Goal: Task Accomplishment & Management: Complete application form

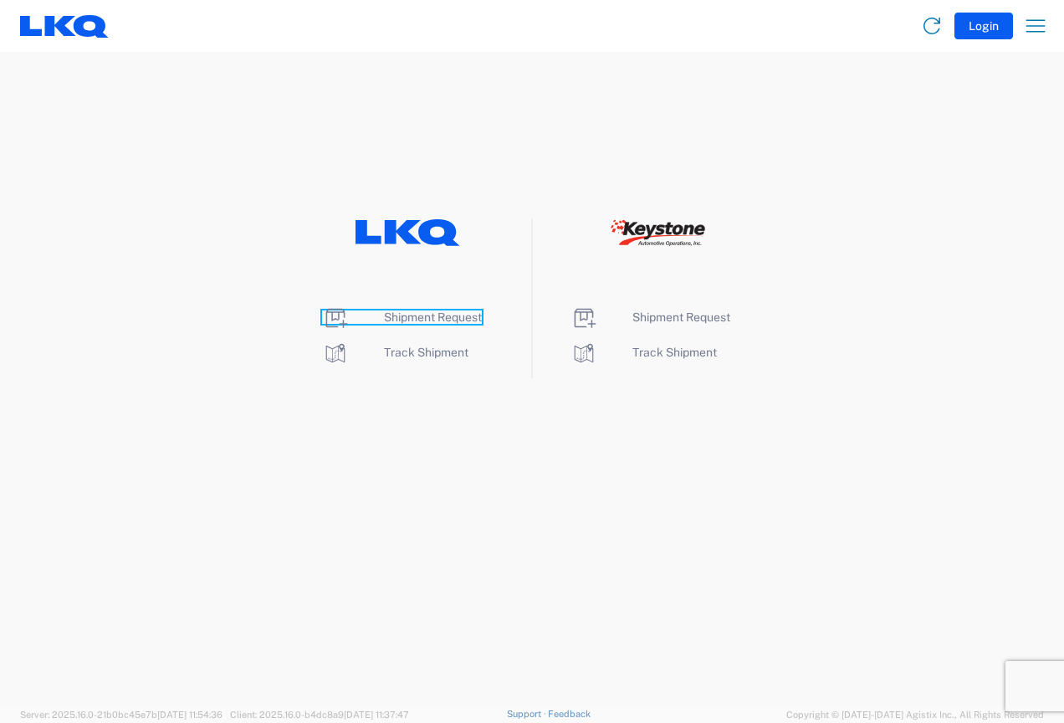
click at [413, 319] on span "Shipment Request" at bounding box center [433, 316] width 98 height 13
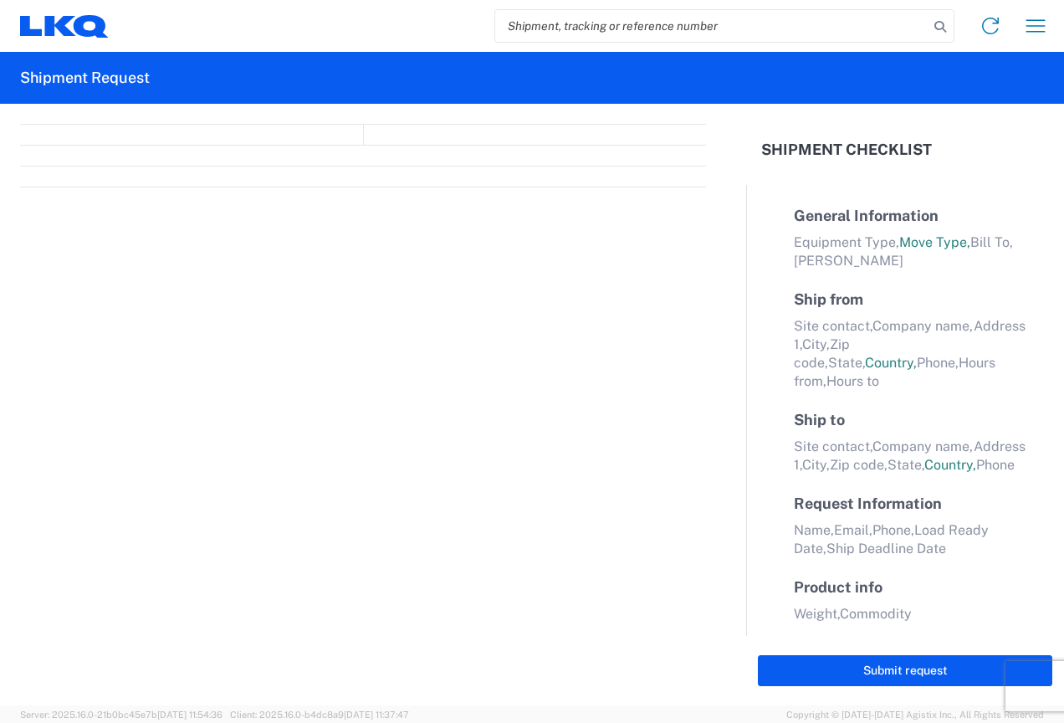
select select "FULL"
select select "LBS"
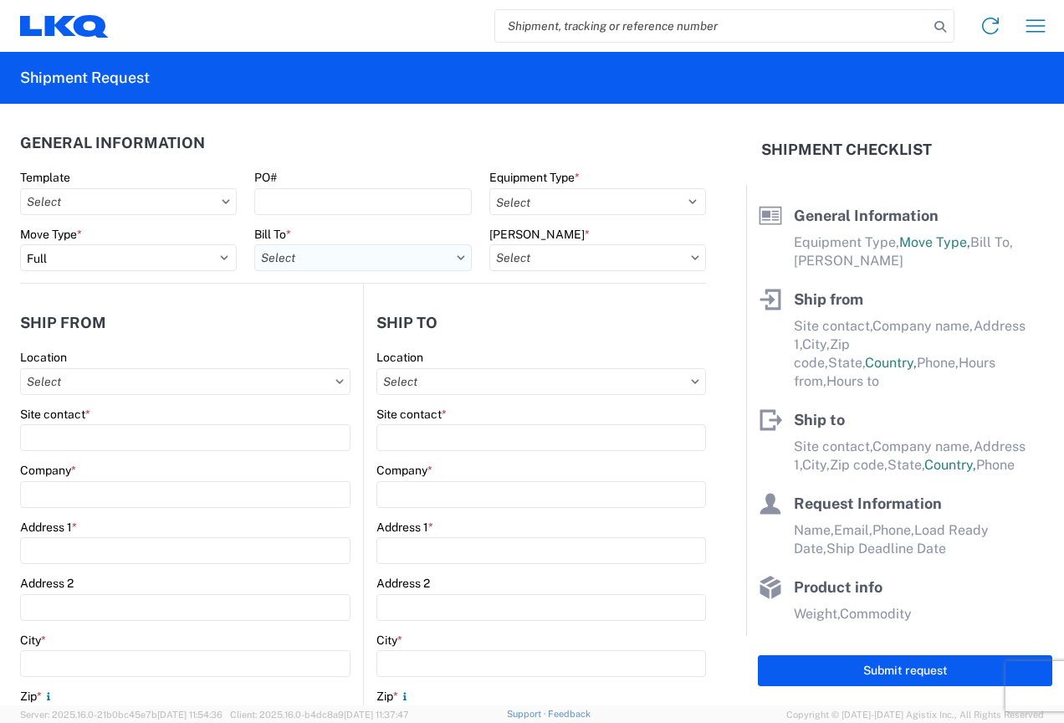
click at [326, 259] on input "Bill To *" at bounding box center [362, 257] width 217 height 27
type input "3370"
click at [354, 331] on div "3370 - Grand Rapids" at bounding box center [400, 332] width 293 height 27
type input "3370 - Grand Rapids"
click at [557, 261] on input "Bill Code *" at bounding box center [598, 257] width 217 height 27
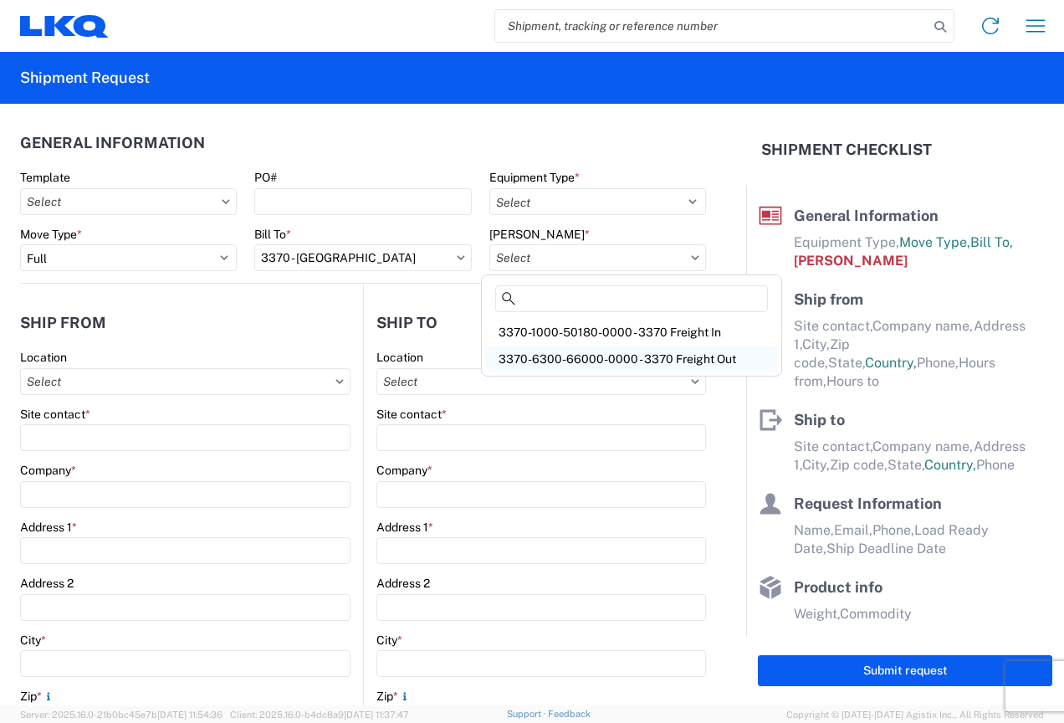
click at [566, 361] on div "3370-6300-66000-0000 - 3370 Freight Out" at bounding box center [631, 359] width 293 height 27
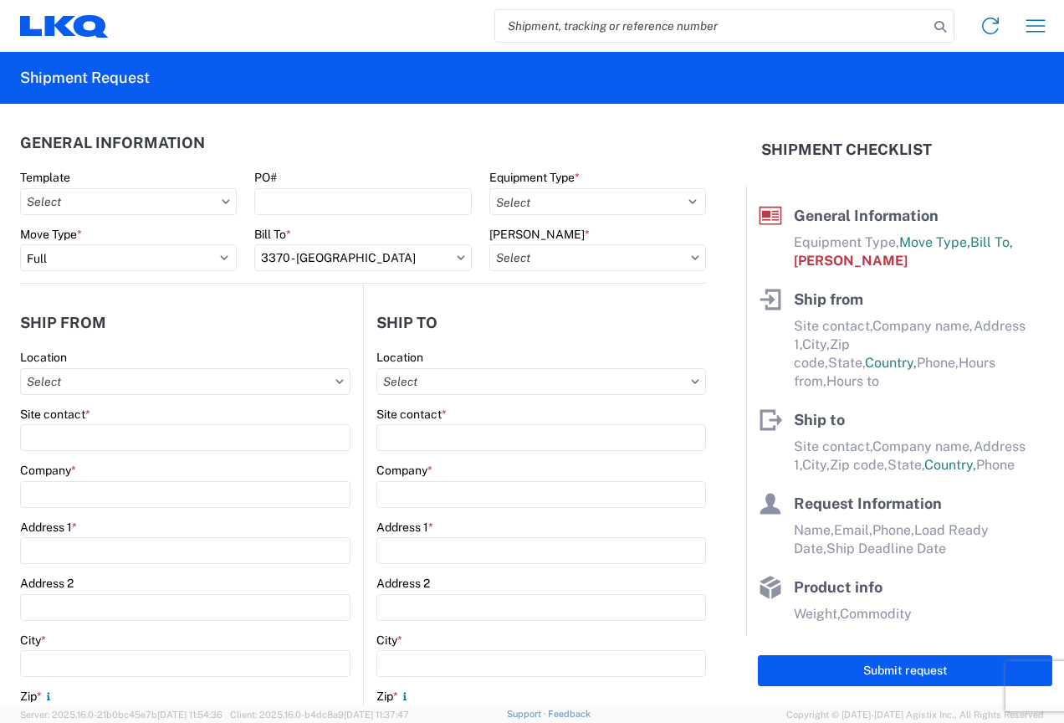
type input "3370-6300-66000-0000 - 3370 Freight Out"
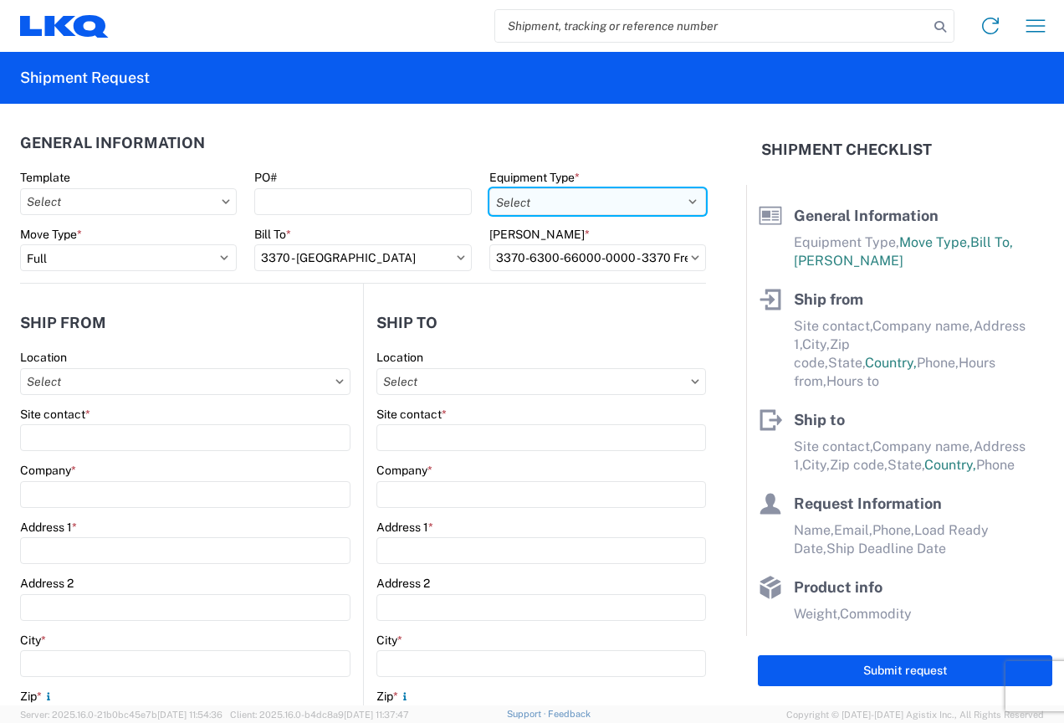
click at [541, 202] on select "Select 53’ Dry Van Flatbed Dropdeck (van) Lowboy (flatbed) Rail" at bounding box center [598, 201] width 217 height 27
select select "STDV"
click at [490, 188] on select "Select 53’ Dry Van Flatbed Dropdeck (van) Lowboy (flatbed) Rail" at bounding box center [598, 201] width 217 height 27
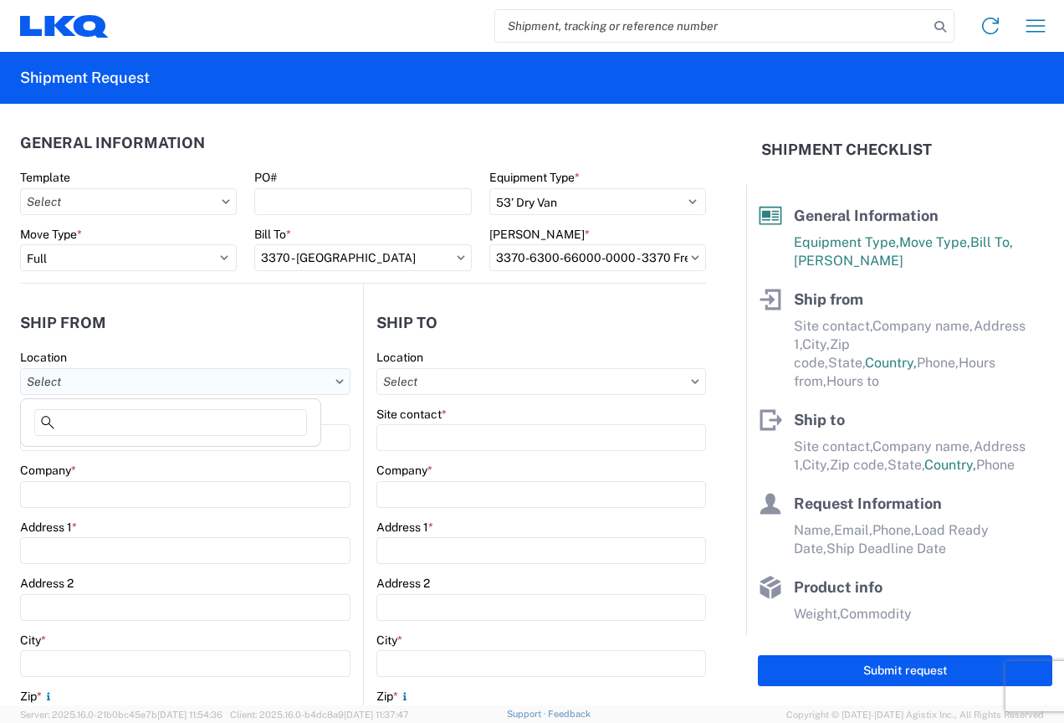
click at [145, 387] on input "Location" at bounding box center [185, 381] width 331 height 27
type input "3370"
click at [105, 449] on div "3370 - Grand Rapids" at bounding box center [170, 456] width 293 height 27
type input "3370 - Grand Rapids"
type input "FinishMaster Grand Rapids"
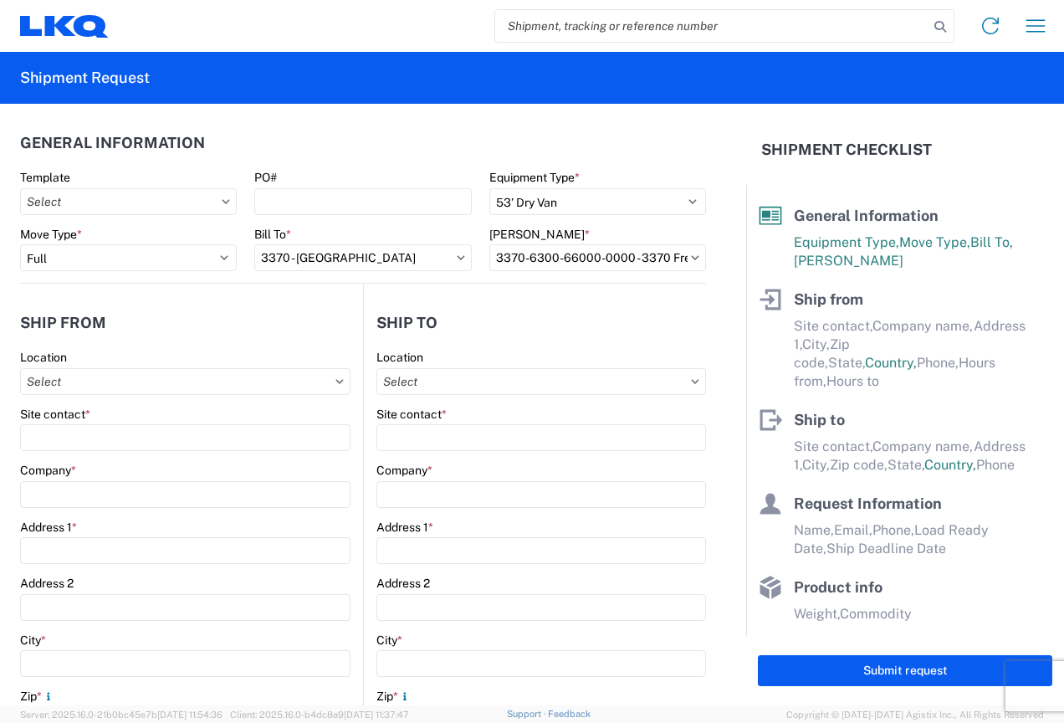
type input "4259 40th St. SE"
type input "Grand Rapids"
type input "49512"
select select "MI"
select select "US"
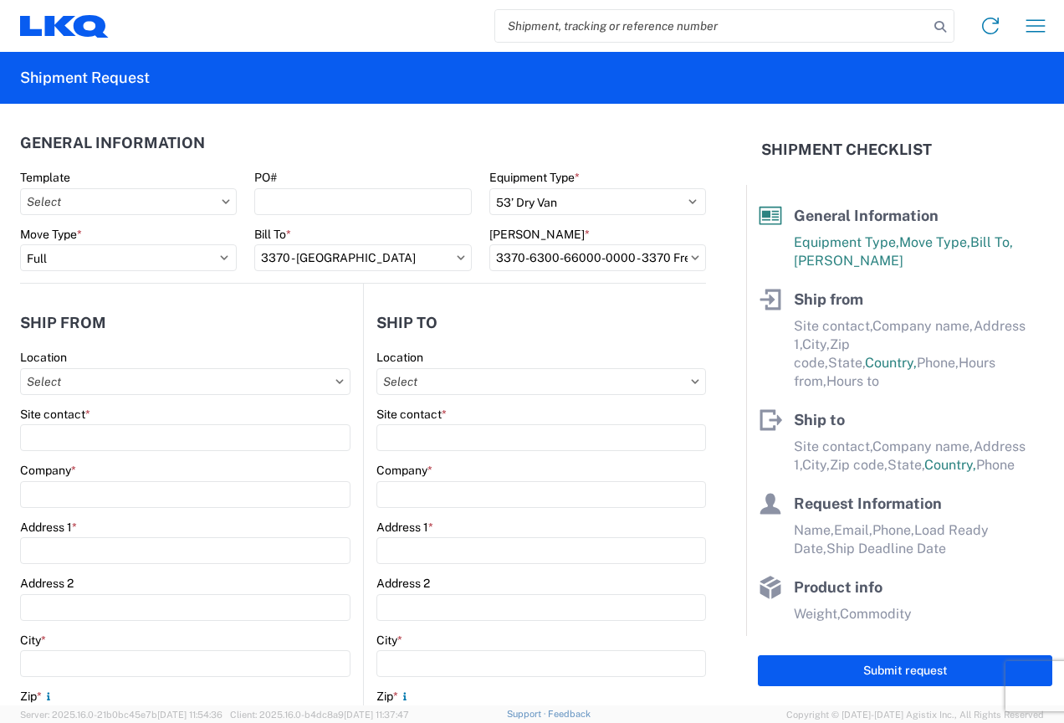
type input "616-949-7604"
type input "08:00"
type input "02:00"
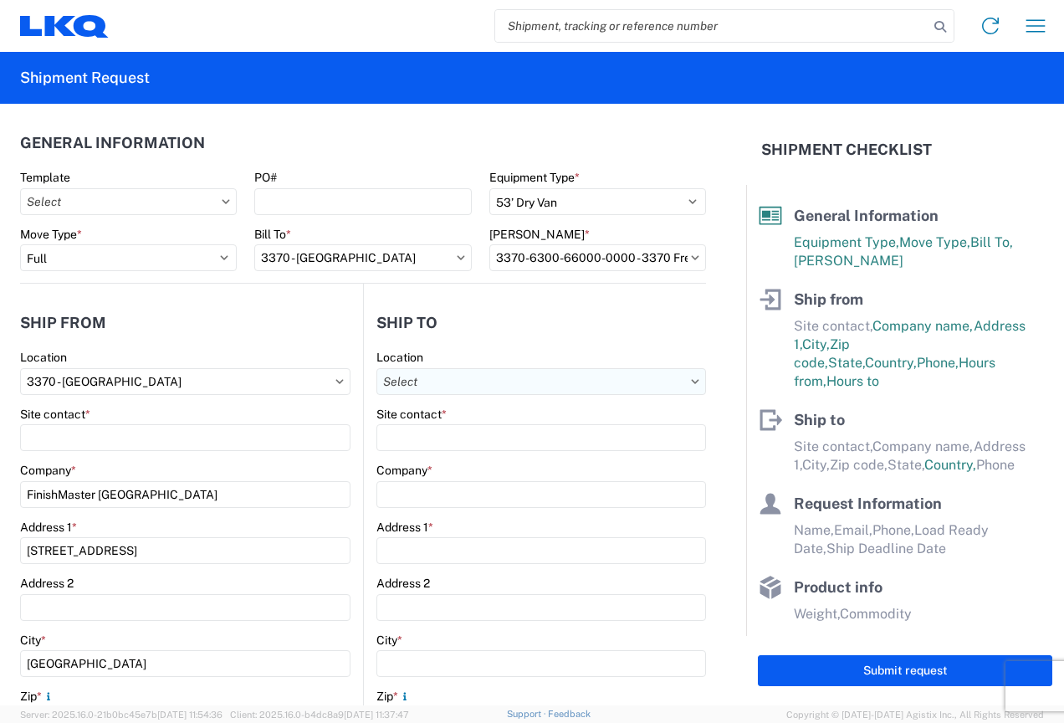
click at [444, 378] on input "Location" at bounding box center [542, 381] width 330 height 27
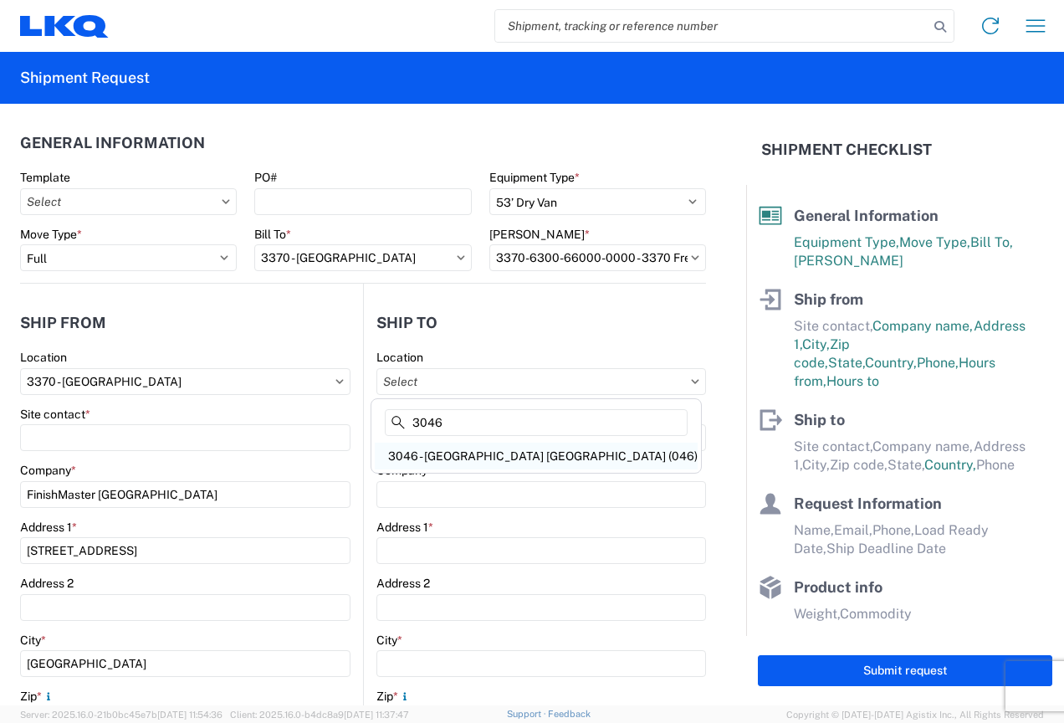
type input "3046"
click at [441, 459] on div "3046 - Detroit MI (046)" at bounding box center [536, 456] width 323 height 27
type input "3046 - Detroit MI (046)"
type input "LKQ Corporation"
type input "36555 Ecorse Rd"
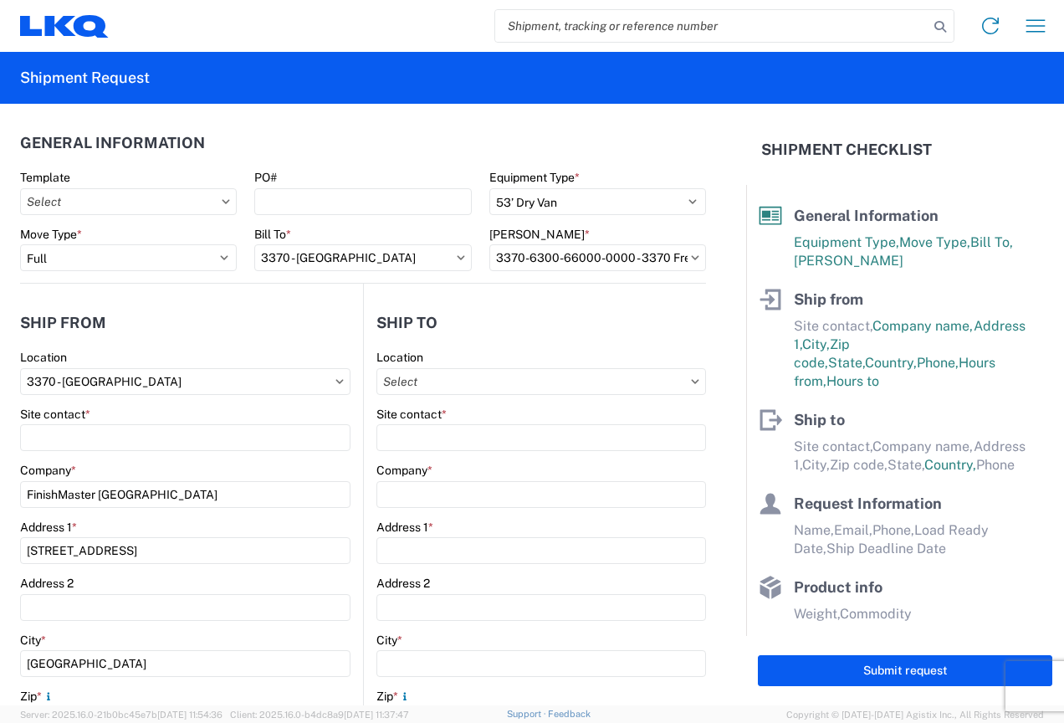
type input "Romulus"
type input "48174"
select select "MI"
select select "US"
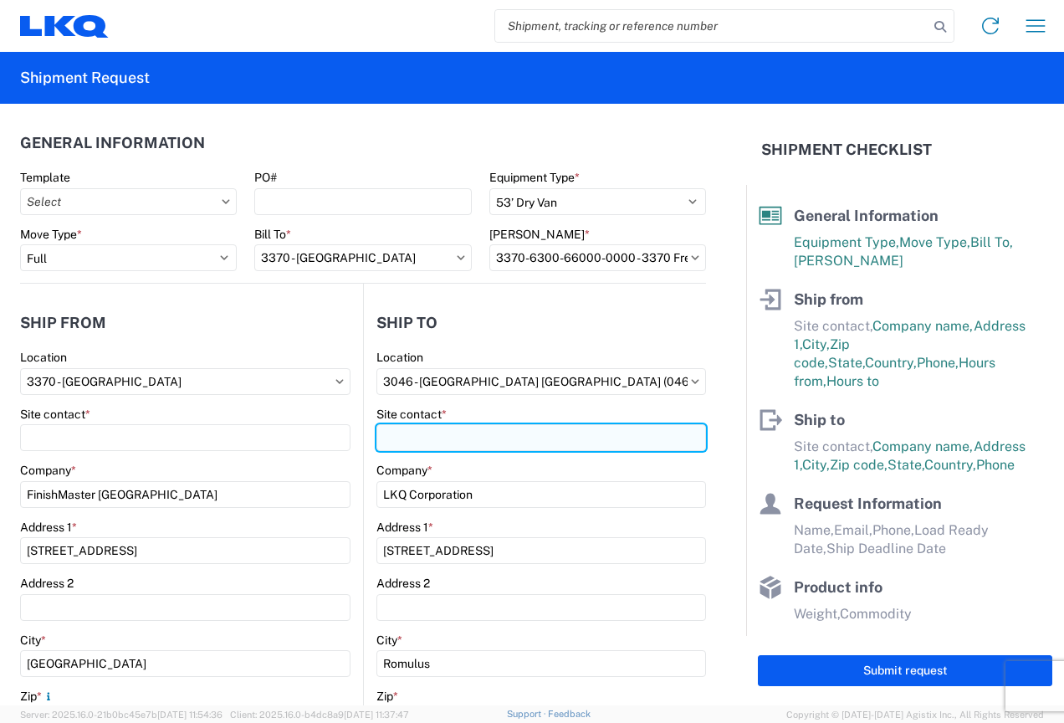
click at [351, 439] on input "Site contact *" at bounding box center [185, 437] width 331 height 27
type input "On Site Manager"
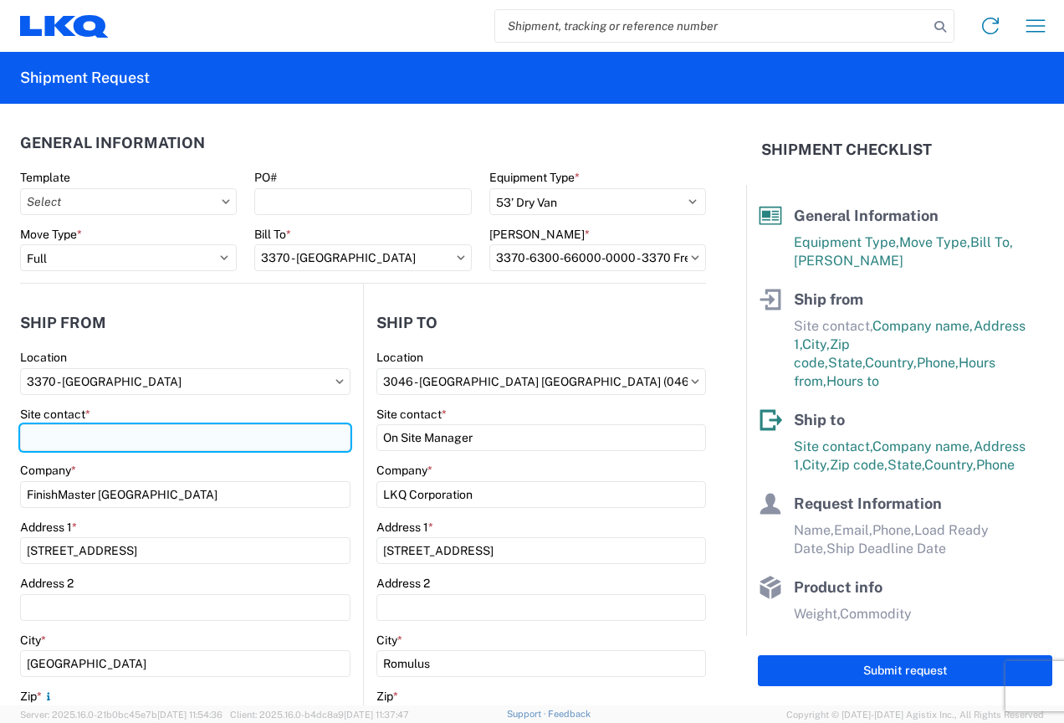
click at [52, 430] on input "Site contact *" at bounding box center [185, 437] width 331 height 27
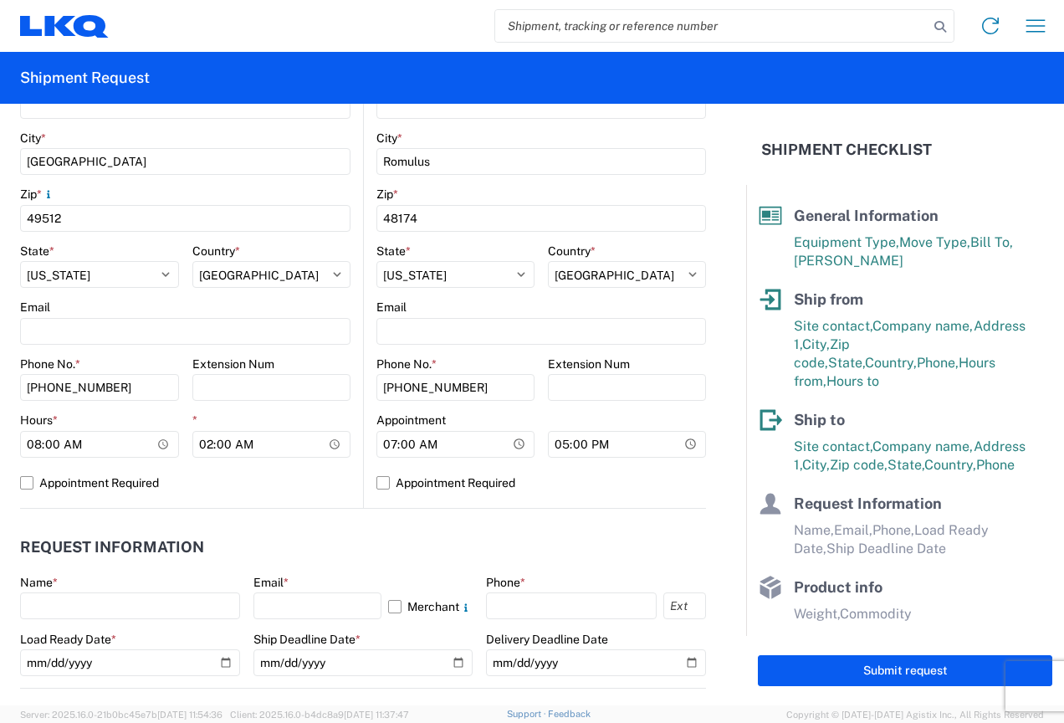
scroll to position [335, 0]
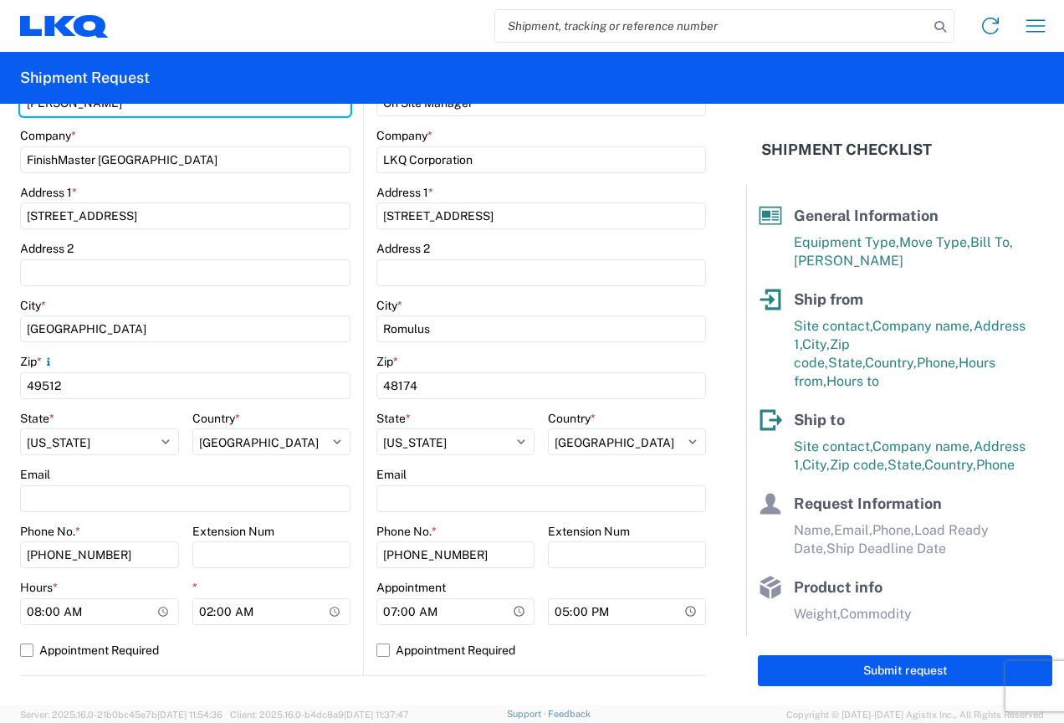
type input "Joshua Vrooman"
click at [112, 482] on div "Email" at bounding box center [185, 474] width 331 height 15
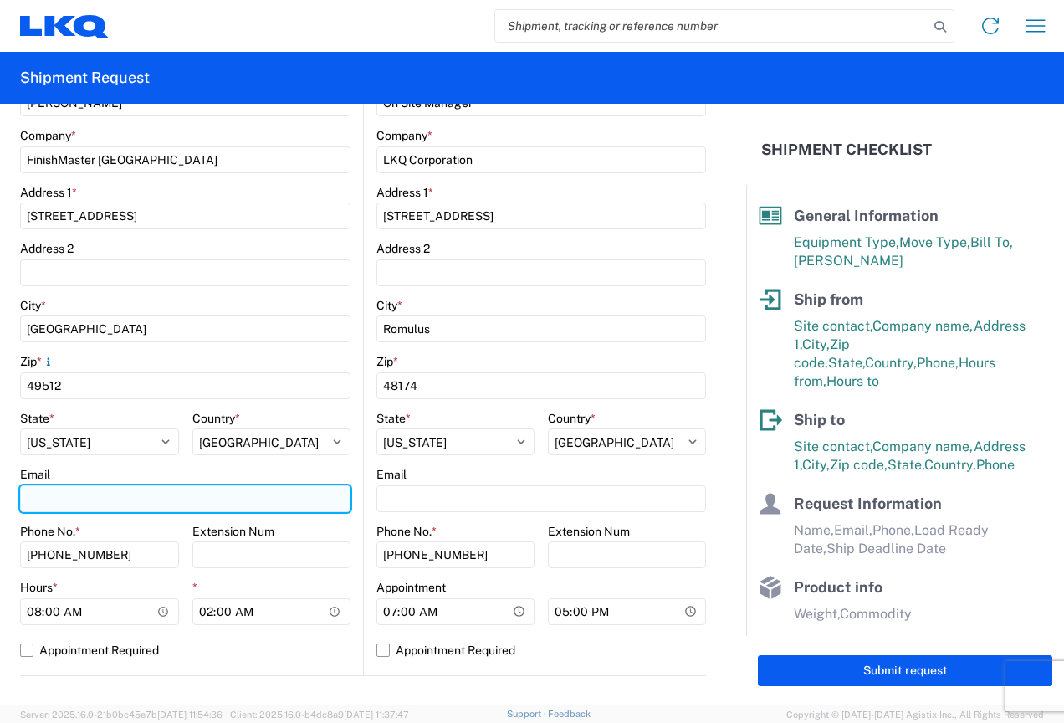
click at [108, 502] on input "Email" at bounding box center [185, 498] width 331 height 27
type input "jxvrooman@lkqcorp.com"
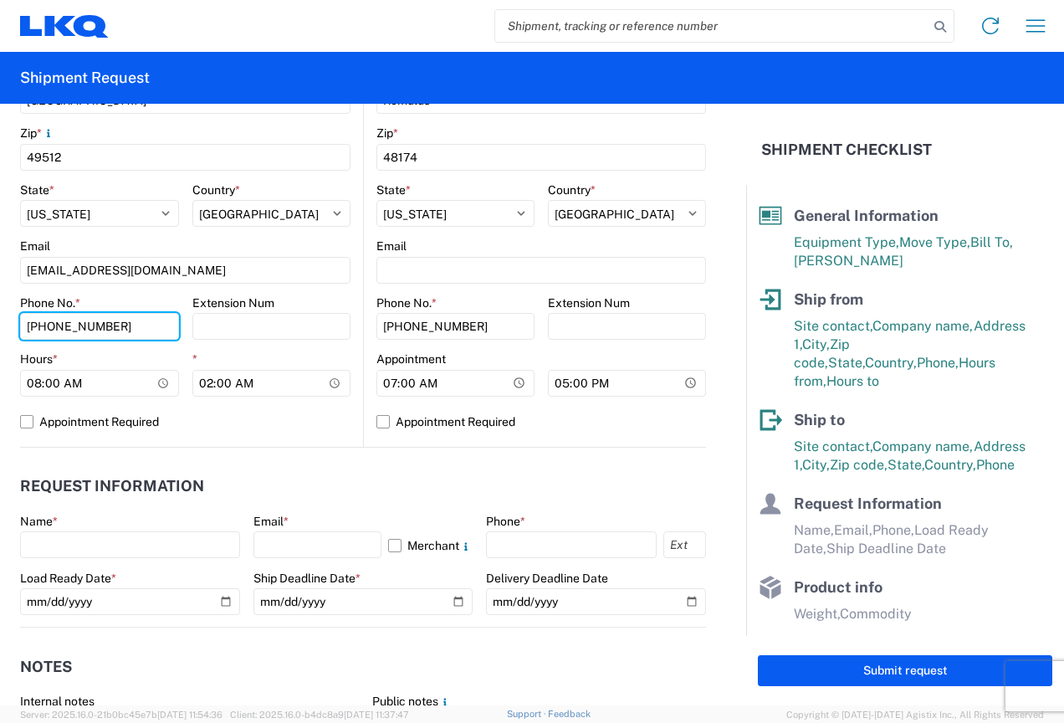
scroll to position [586, 0]
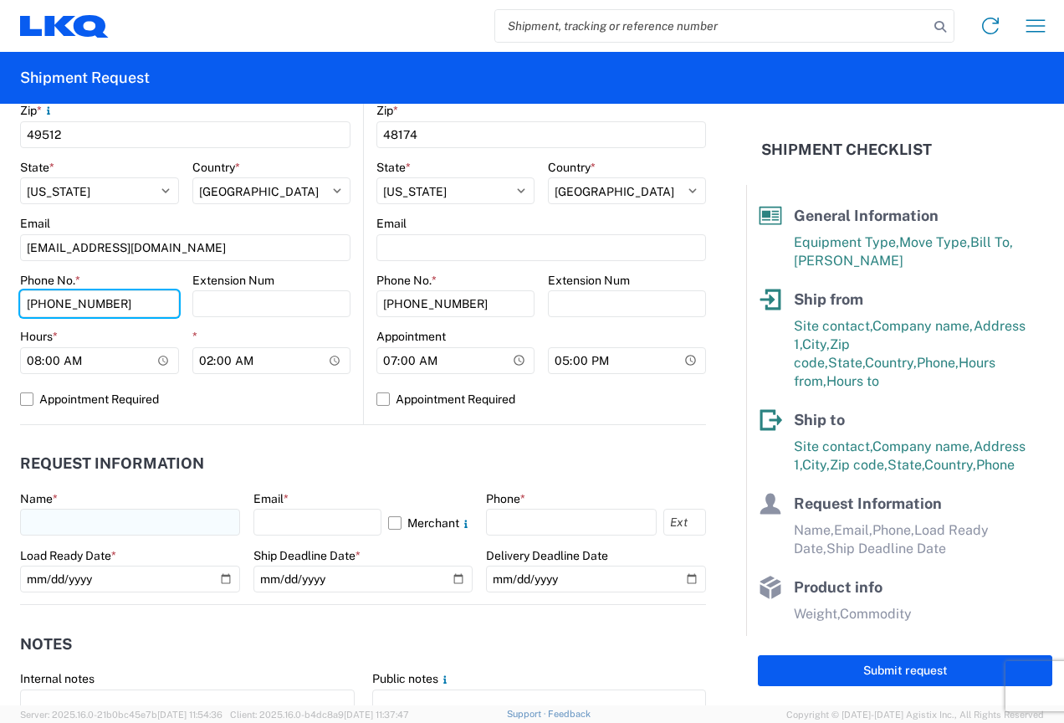
type input "616-552-6181"
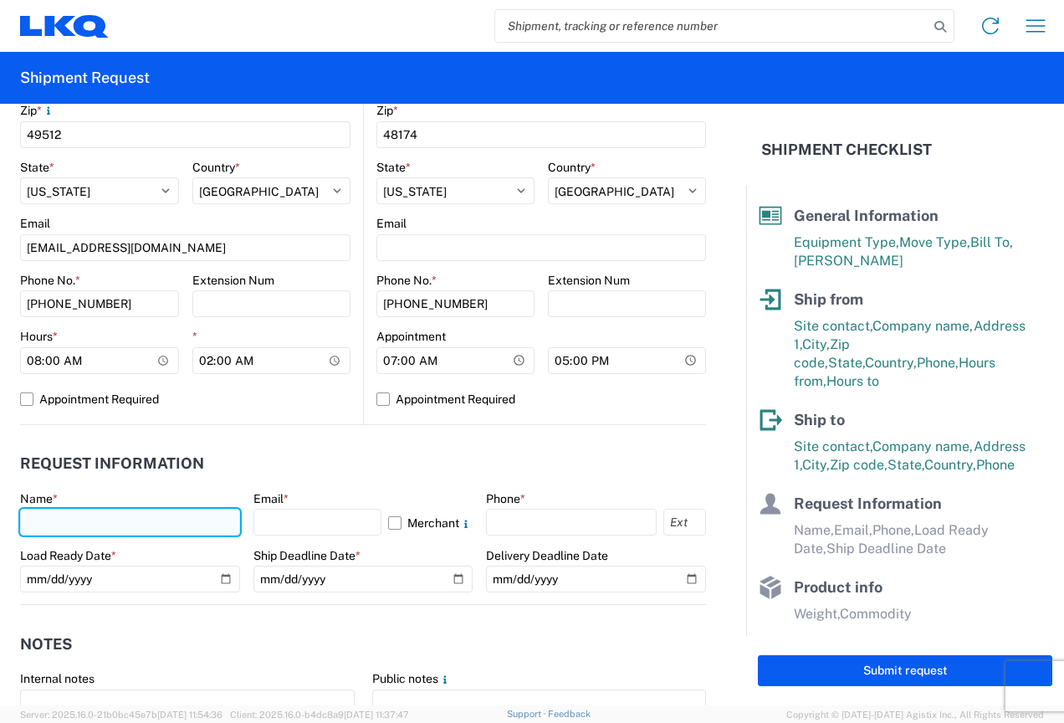
click at [111, 531] on input "text" at bounding box center [130, 522] width 220 height 27
type input "Joshua Vrooman"
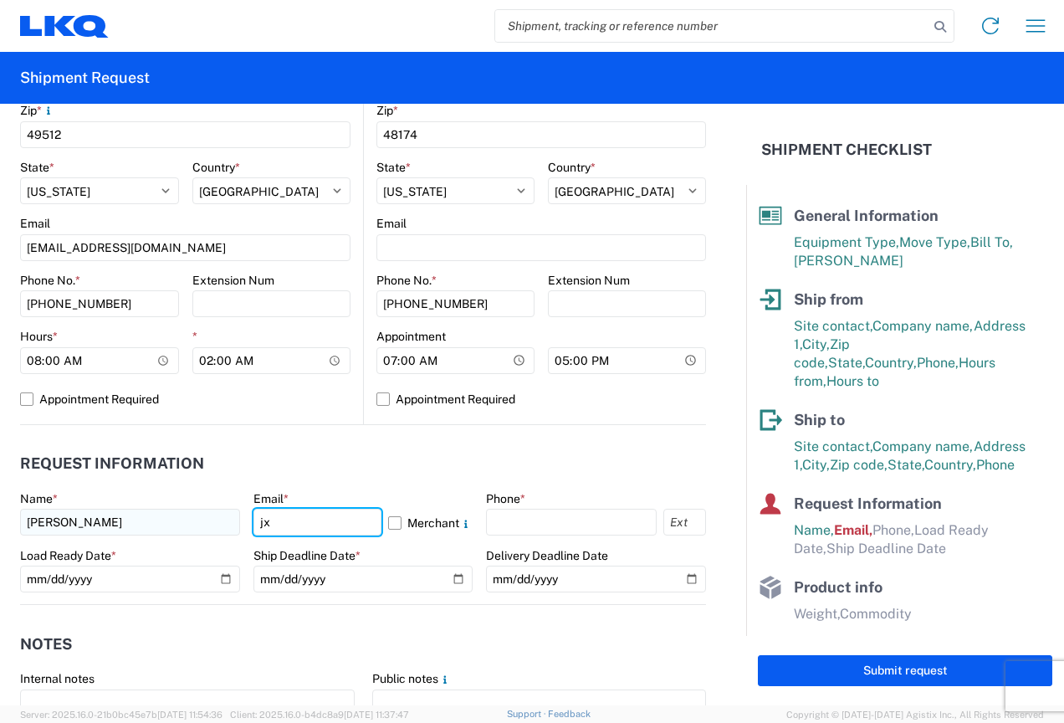
type input "jxvrooman@lkqcorp.com"
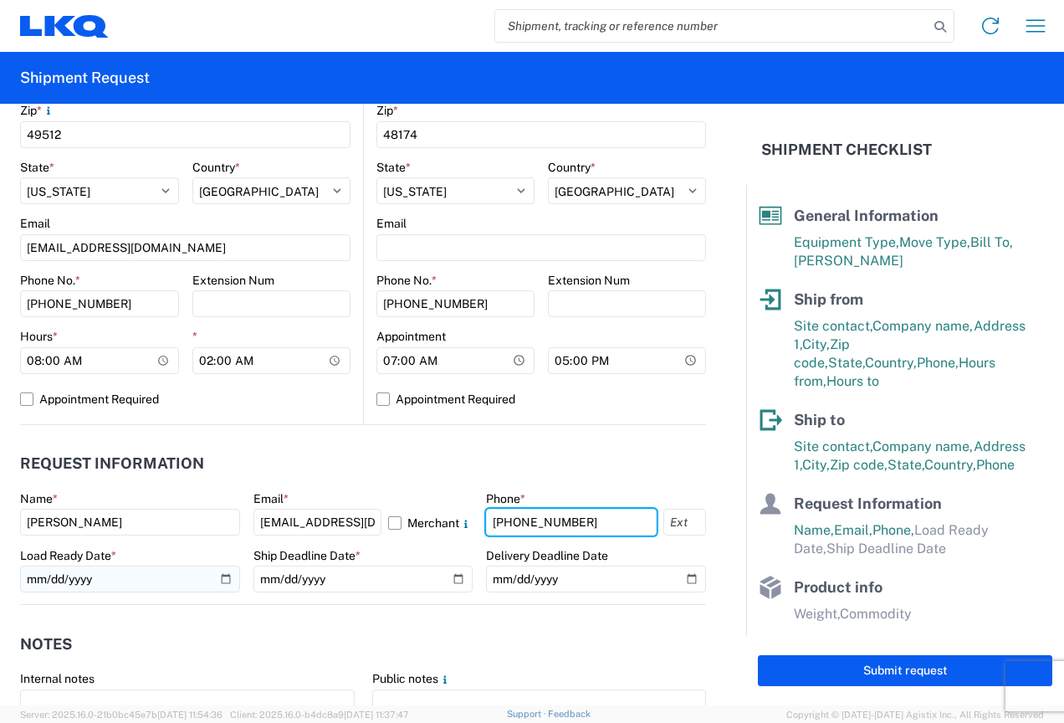
type input "616-552-6181"
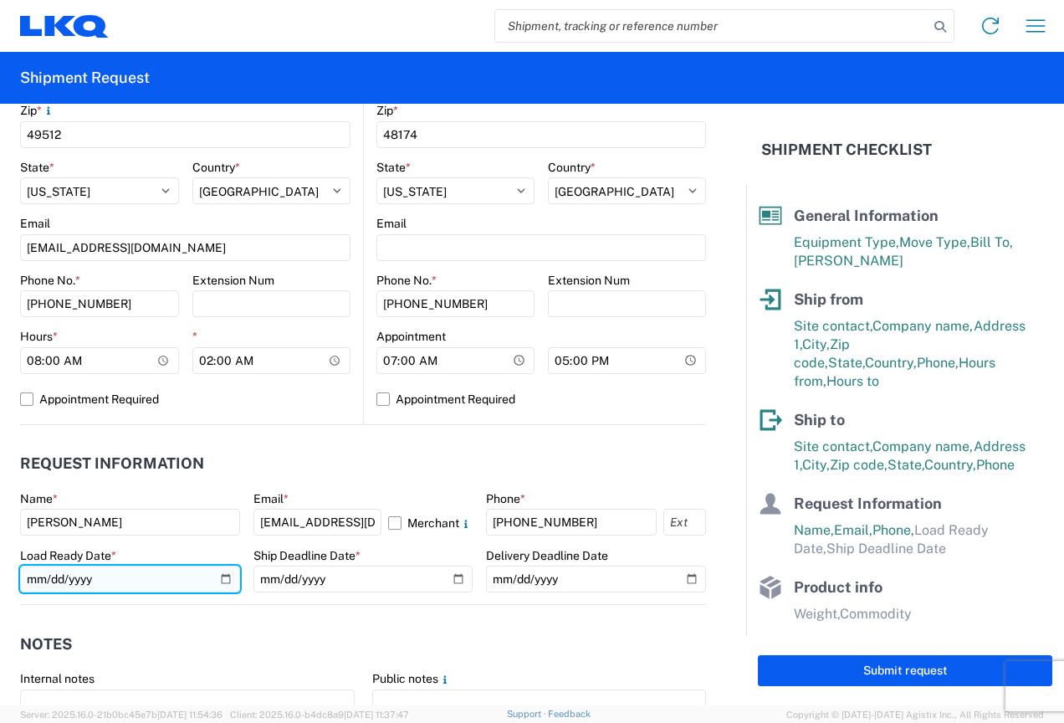
click at [216, 577] on input "date" at bounding box center [130, 579] width 220 height 27
type input "2025-08-16"
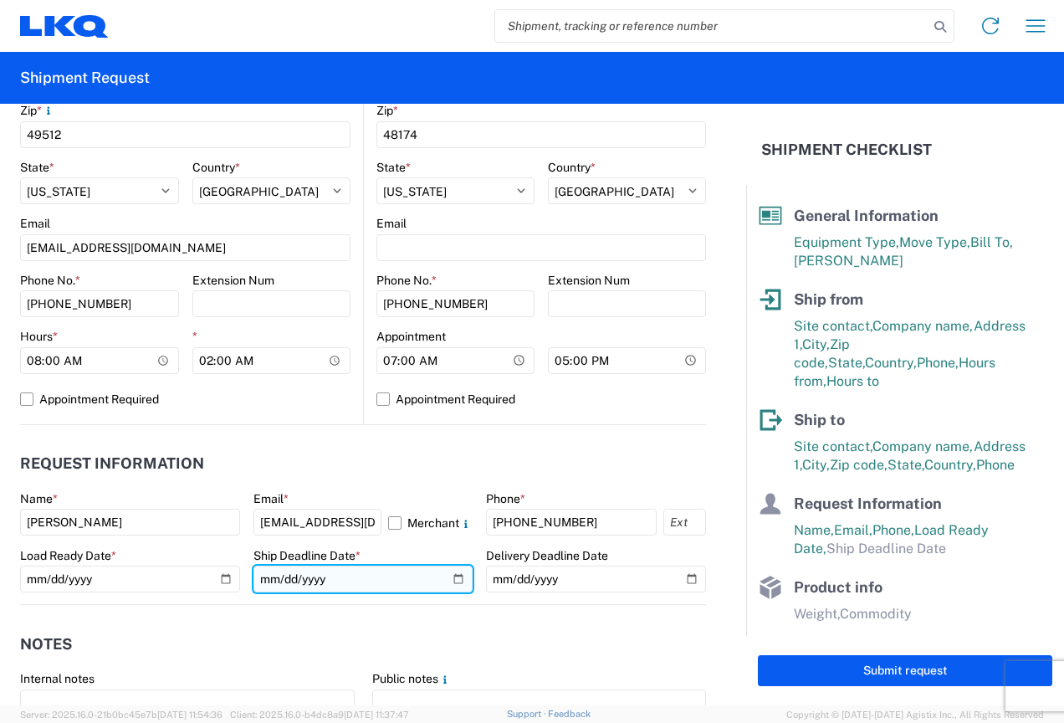
click at [450, 578] on input "date" at bounding box center [364, 579] width 220 height 27
type input "2025-08-18"
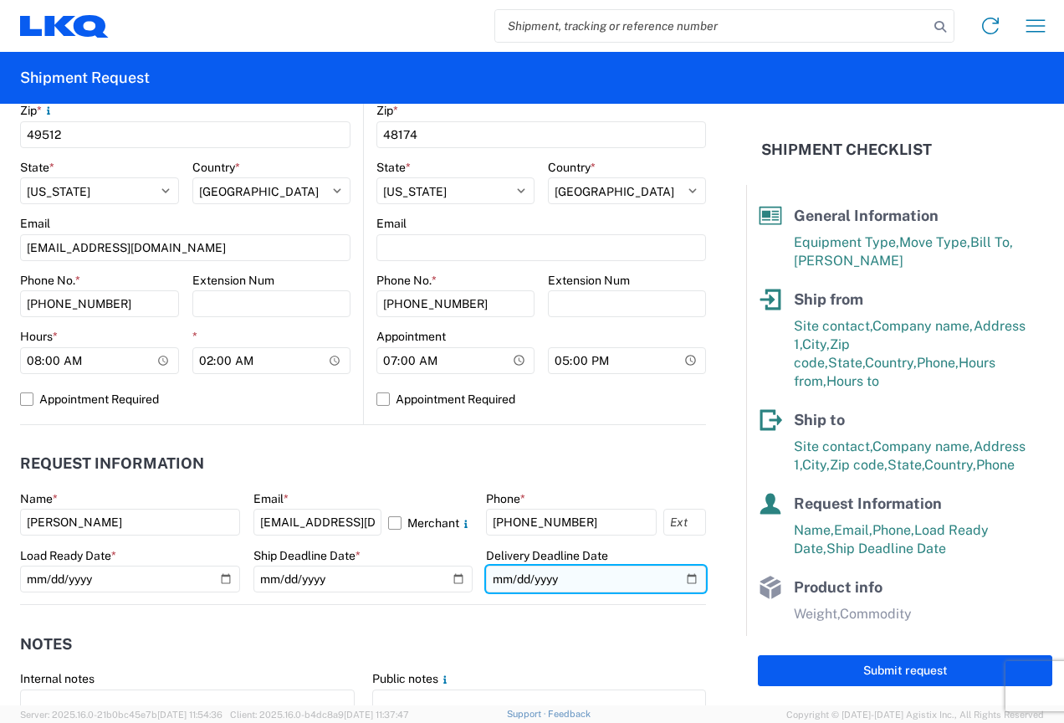
click at [680, 576] on input "date" at bounding box center [596, 579] width 220 height 27
type input "2025-08-18"
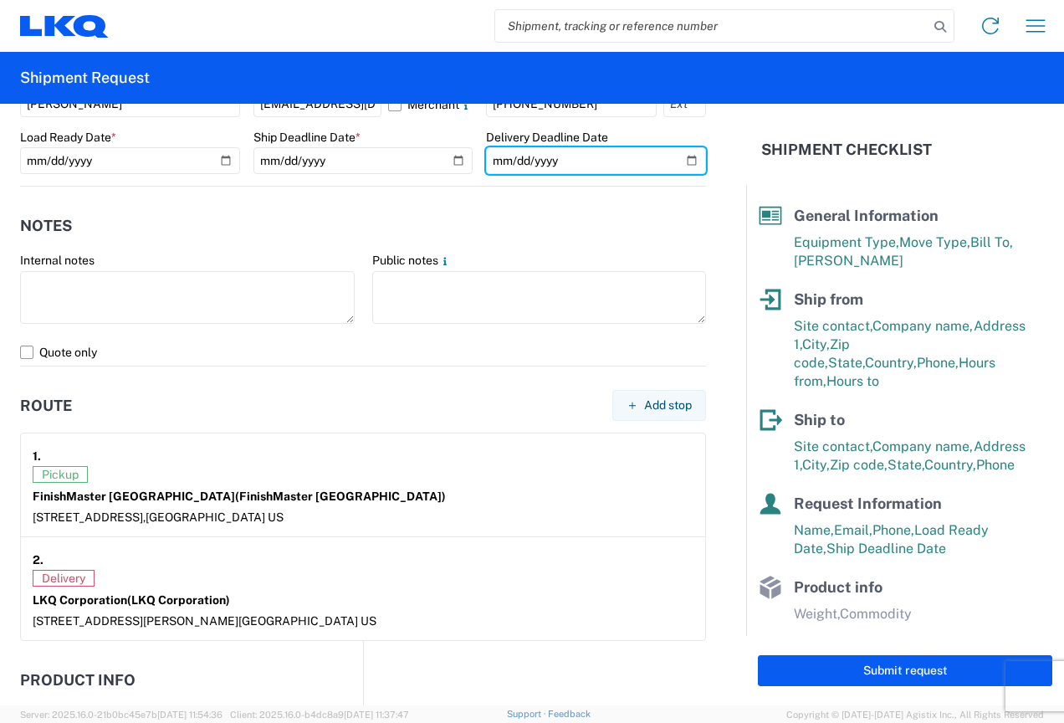
scroll to position [1339, 0]
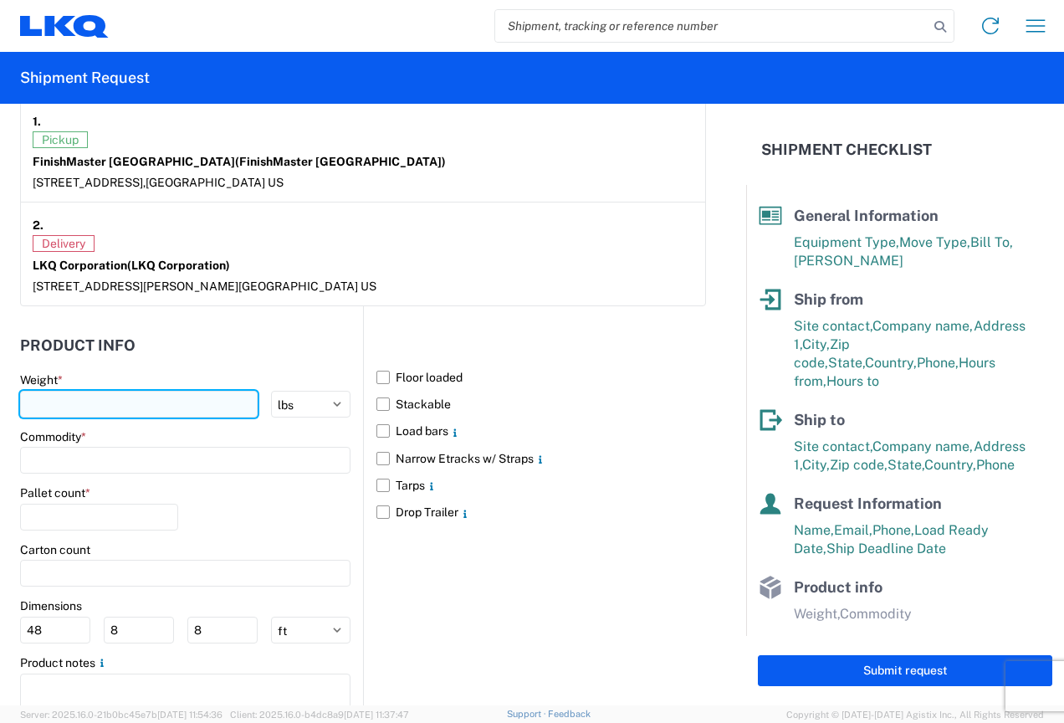
click at [100, 407] on input "number" at bounding box center [139, 404] width 238 height 27
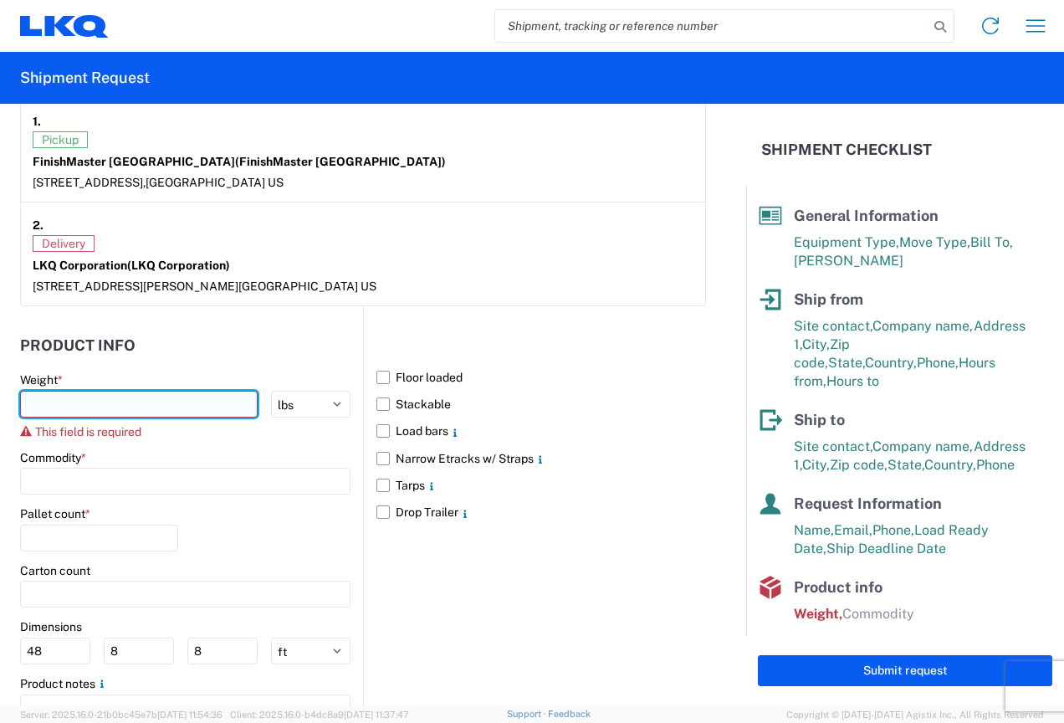
click at [184, 394] on input "number" at bounding box center [139, 404] width 238 height 27
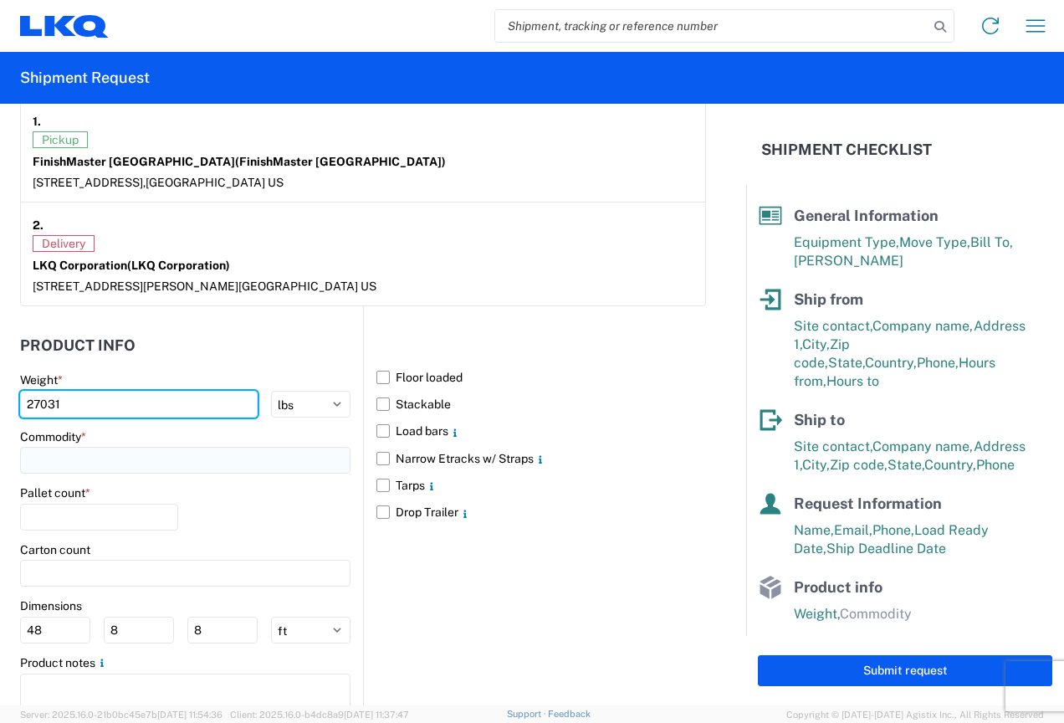
type input "27031"
click at [162, 457] on input at bounding box center [185, 460] width 331 height 27
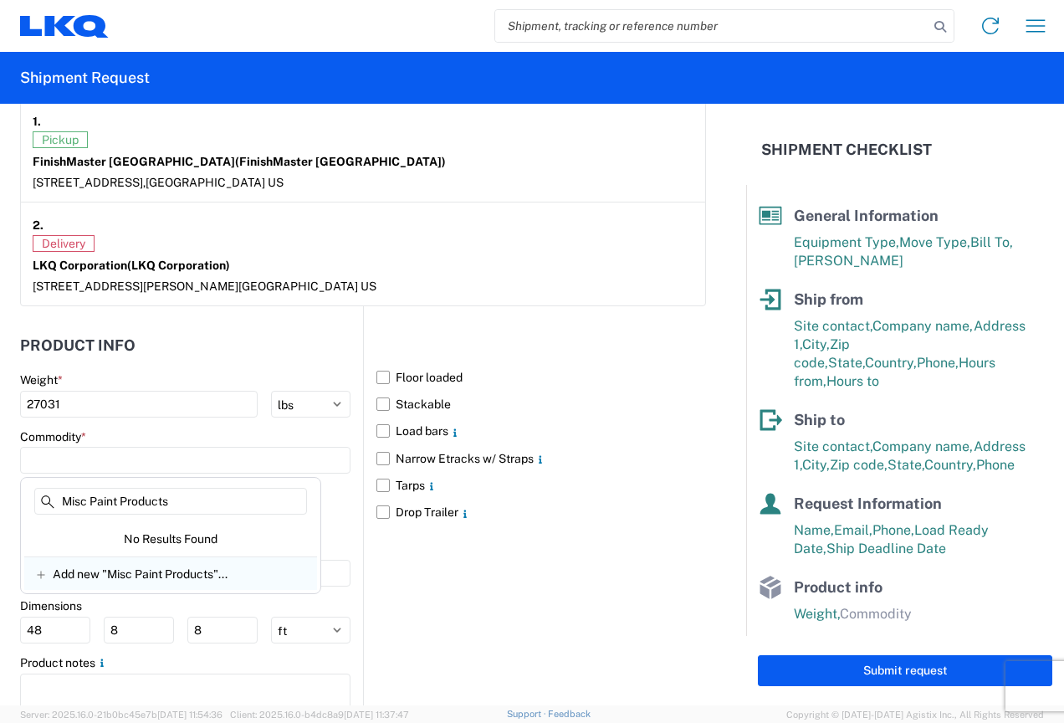
type input "Misc Paint Products"
click at [131, 582] on div "Add new "Misc Paint Products"..." at bounding box center [170, 572] width 293 height 33
type input "Misc Paint Products"
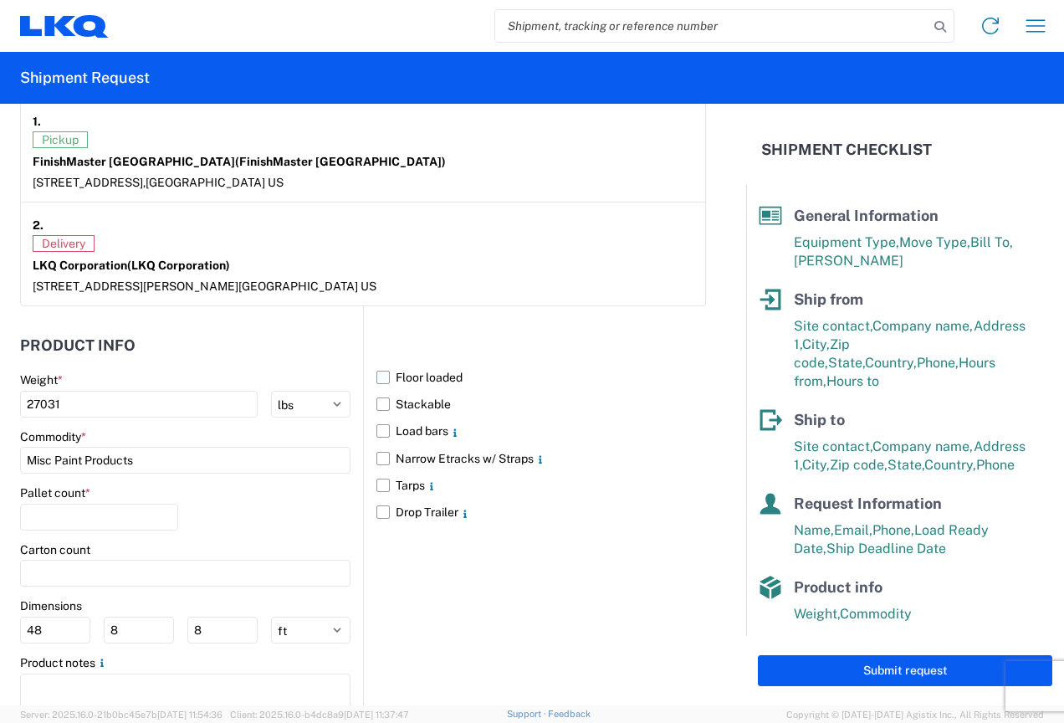
click at [377, 377] on label "Floor loaded" at bounding box center [542, 377] width 330 height 27
click at [0, 0] on input "Floor loaded" at bounding box center [0, 0] width 0 height 0
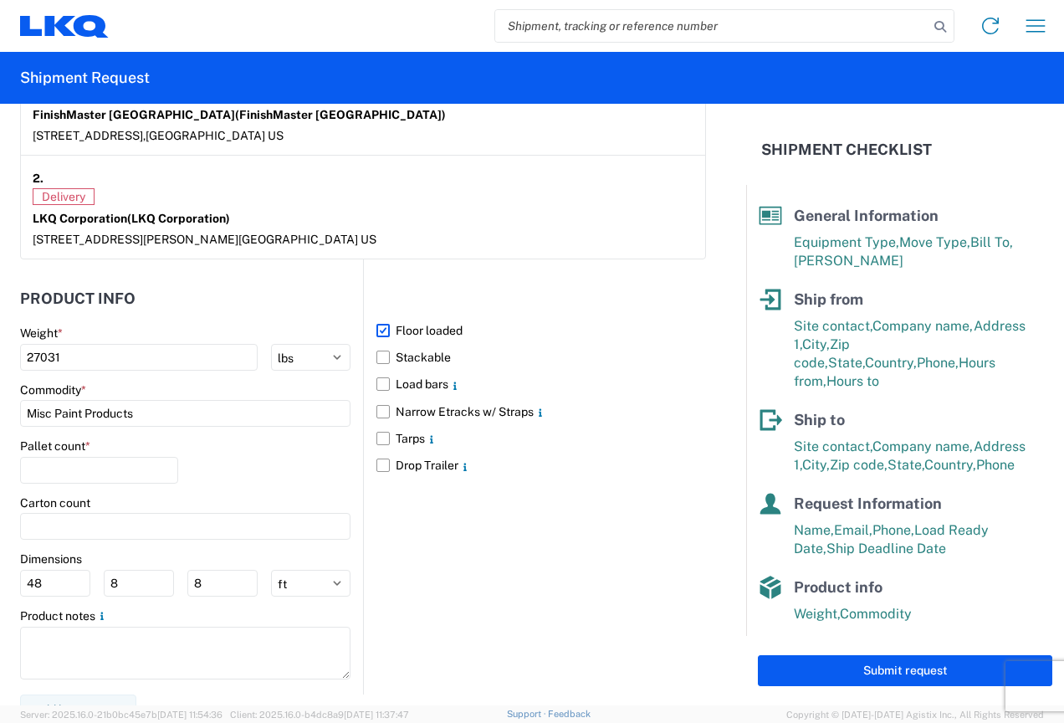
scroll to position [1406, 0]
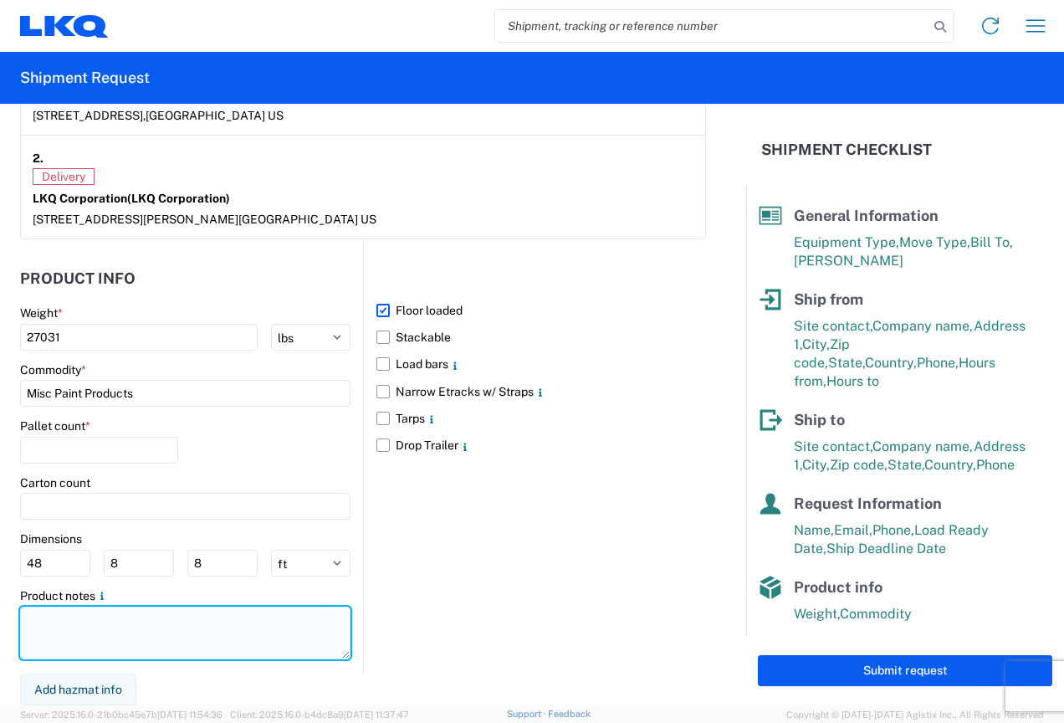
click at [71, 610] on textarea at bounding box center [185, 633] width 331 height 53
type textarea "Hazmat Included"
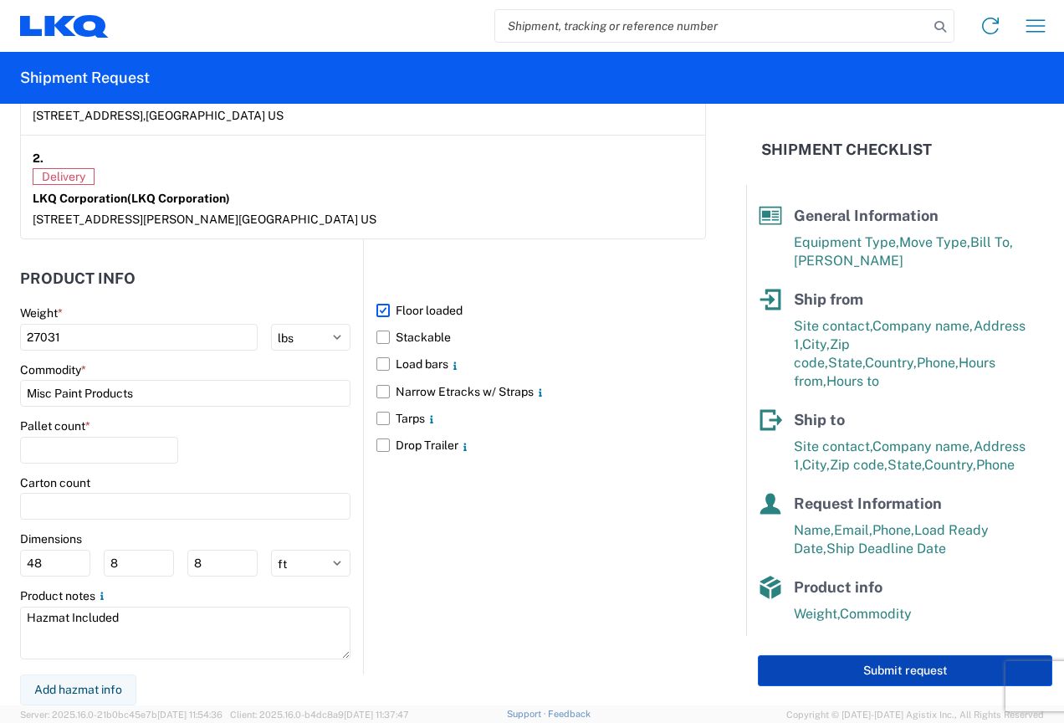
click at [882, 669] on button "Submit request" at bounding box center [905, 670] width 295 height 31
select select "US"
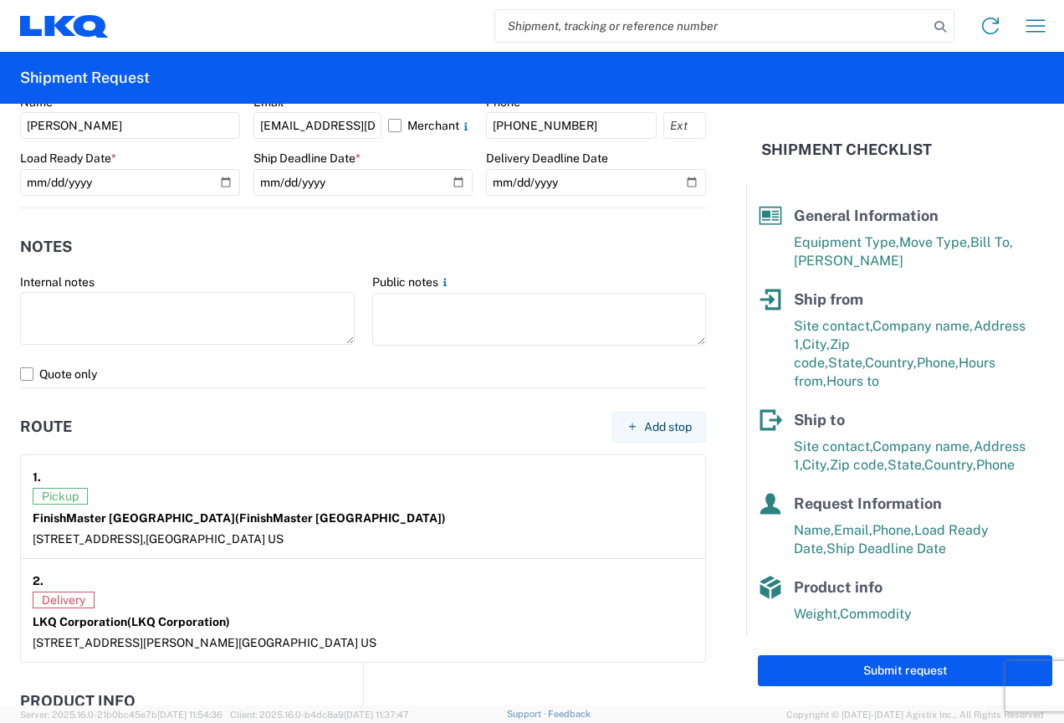
scroll to position [1322, 0]
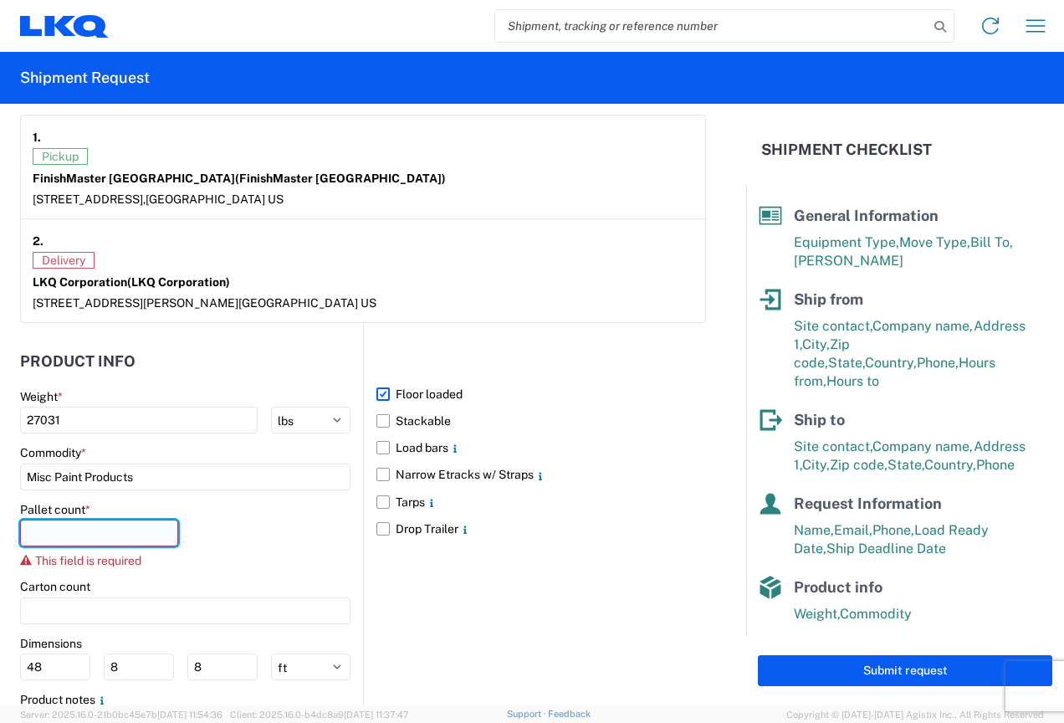
click at [86, 539] on input "number" at bounding box center [99, 533] width 158 height 27
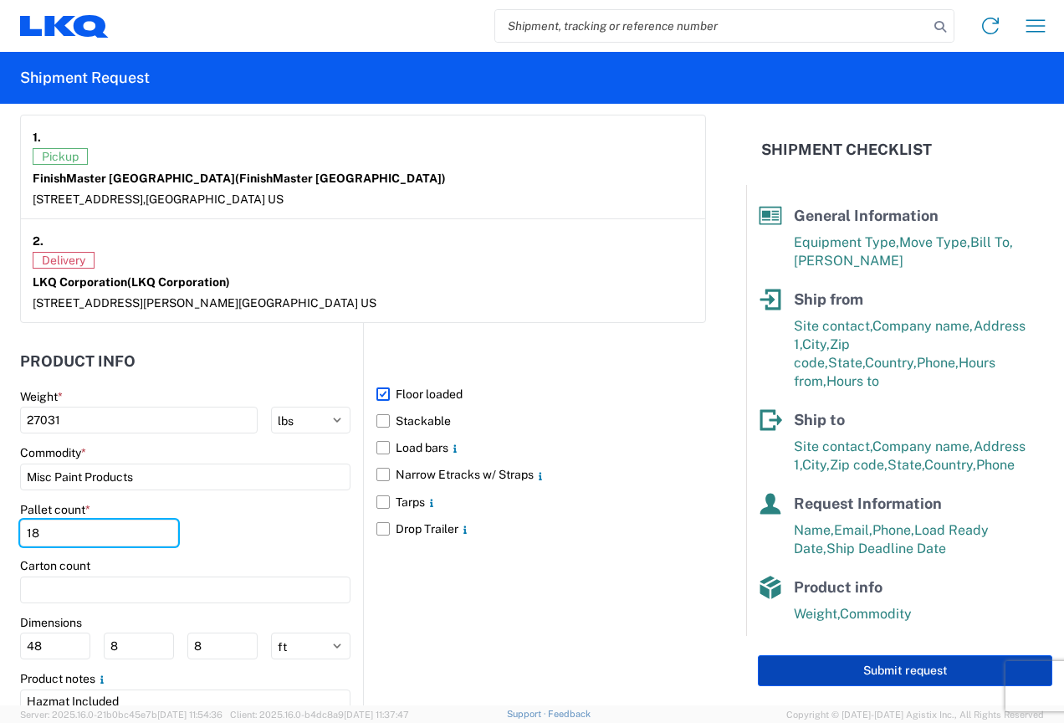
type input "18"
click at [895, 674] on button "Submit request" at bounding box center [905, 670] width 295 height 31
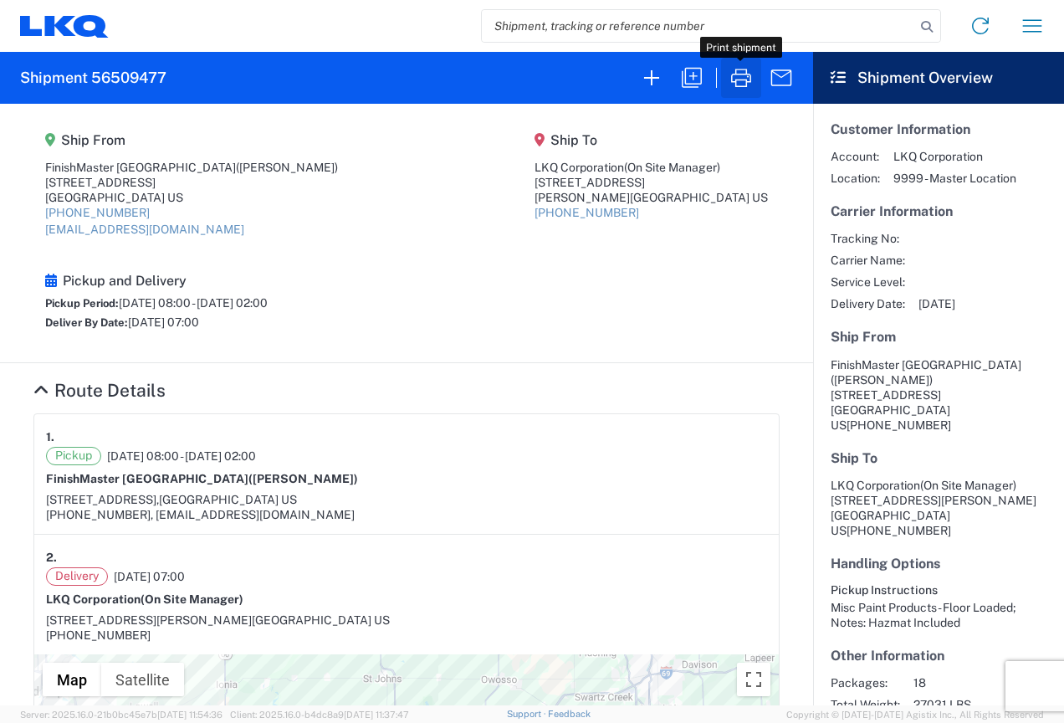
click at [746, 74] on icon "button" at bounding box center [741, 78] width 20 height 18
